Goal: Understand process/instructions: Learn how to perform a task or action

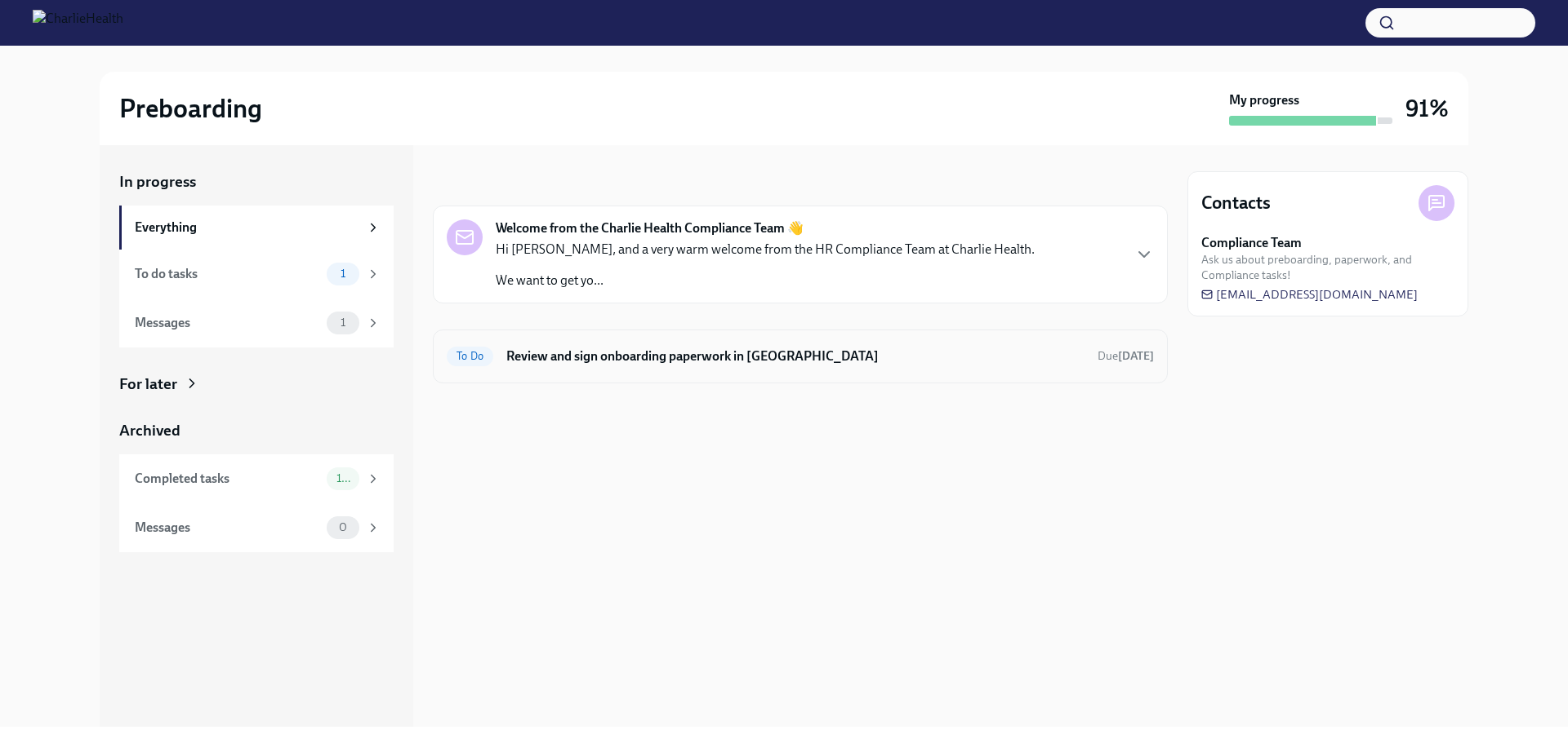
click at [811, 361] on h6 "Review and sign onboarding paperwork in [GEOGRAPHIC_DATA]" at bounding box center [795, 357] width 578 height 18
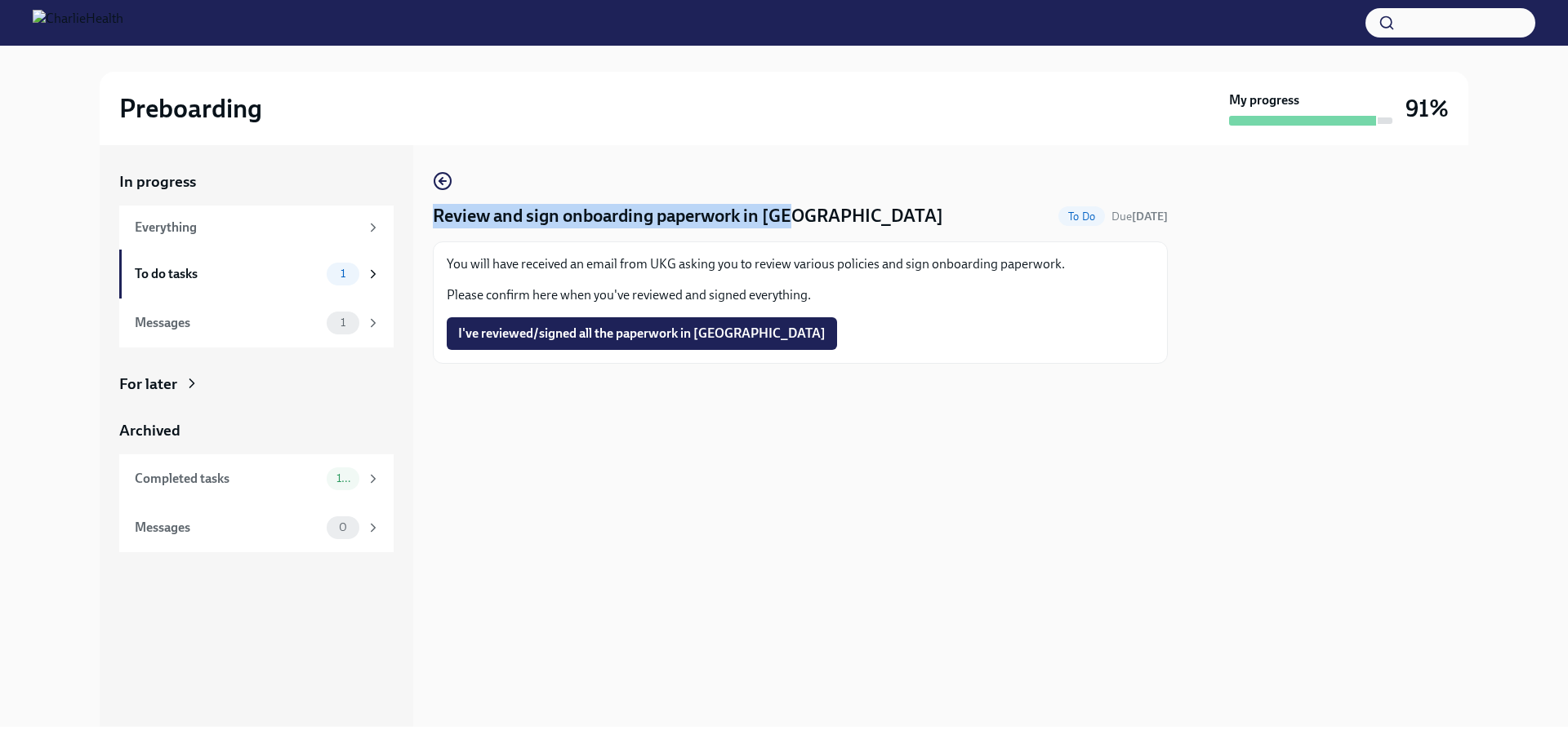
drag, startPoint x: 433, startPoint y: 213, endPoint x: 798, endPoint y: 217, distance: 365.0
click at [800, 216] on h4 "Review and sign onboarding paperwork in [GEOGRAPHIC_DATA]" at bounding box center [688, 215] width 510 height 25
copy h4 "Review and sign onboarding paperwork in [GEOGRAPHIC_DATA]"
click at [161, 223] on div "Everything" at bounding box center [246, 227] width 224 height 18
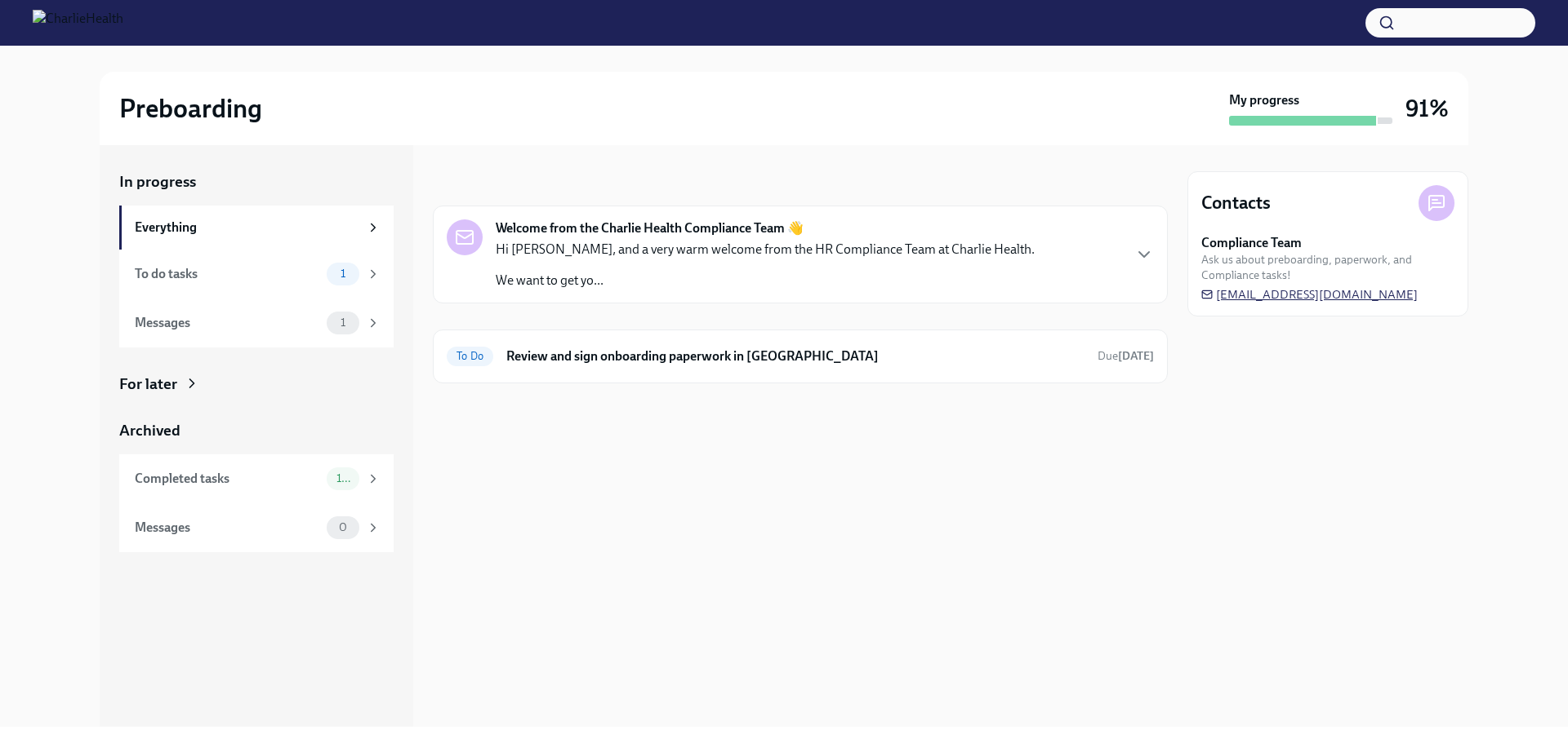
click at [1414, 293] on span "[EMAIL_ADDRESS][DOMAIN_NAME]" at bounding box center [1309, 294] width 217 height 17
click at [1311, 292] on span "[EMAIL_ADDRESS][DOMAIN_NAME]" at bounding box center [1309, 294] width 217 height 17
drag, startPoint x: 1423, startPoint y: 292, endPoint x: 1315, endPoint y: 302, distance: 108.5
click at [1315, 302] on div "Contacts Compliance Team Ask us about preboarding, paperwork, and Compliance ta…" at bounding box center [1328, 243] width 281 height 145
